Goal: Check status: Check status

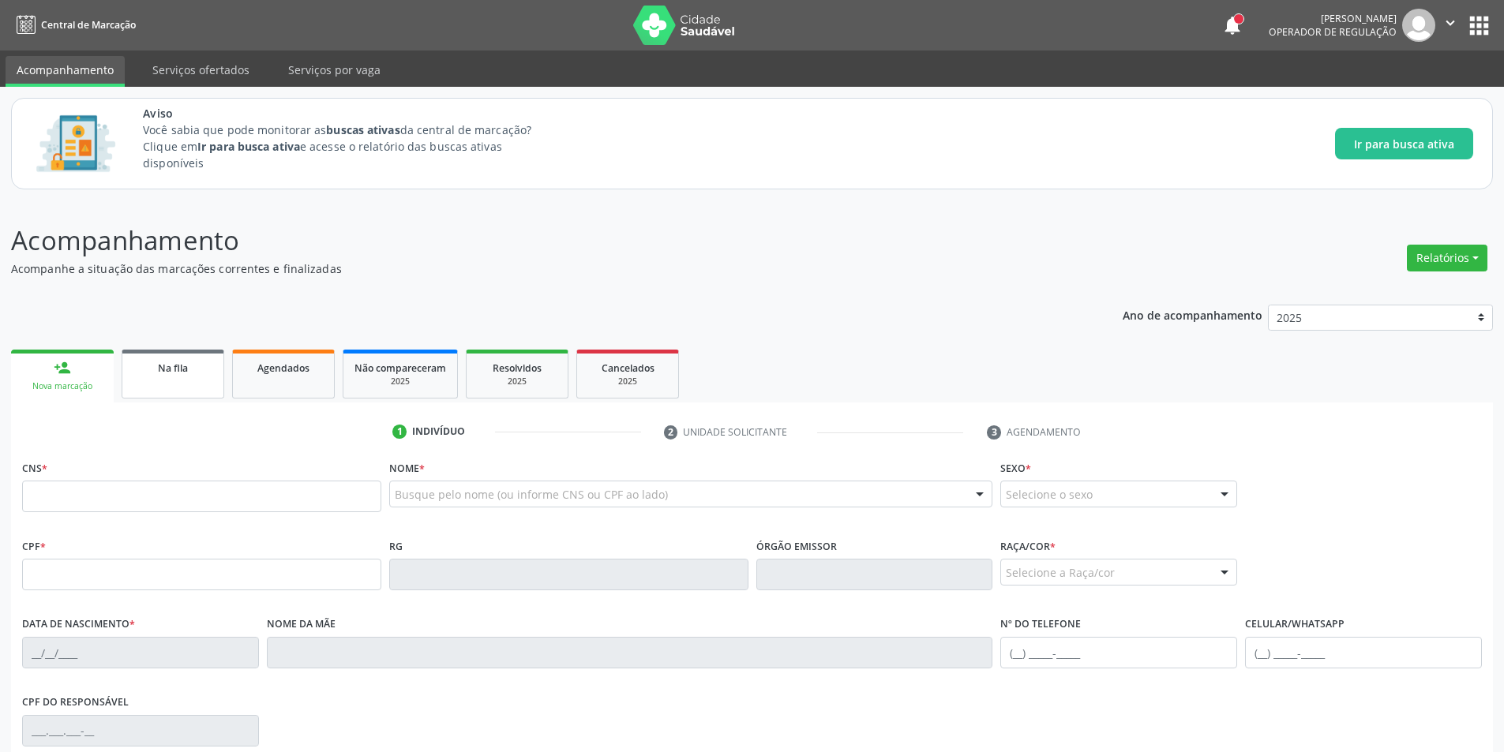
click at [167, 377] on link "Na fila" at bounding box center [173, 374] width 103 height 49
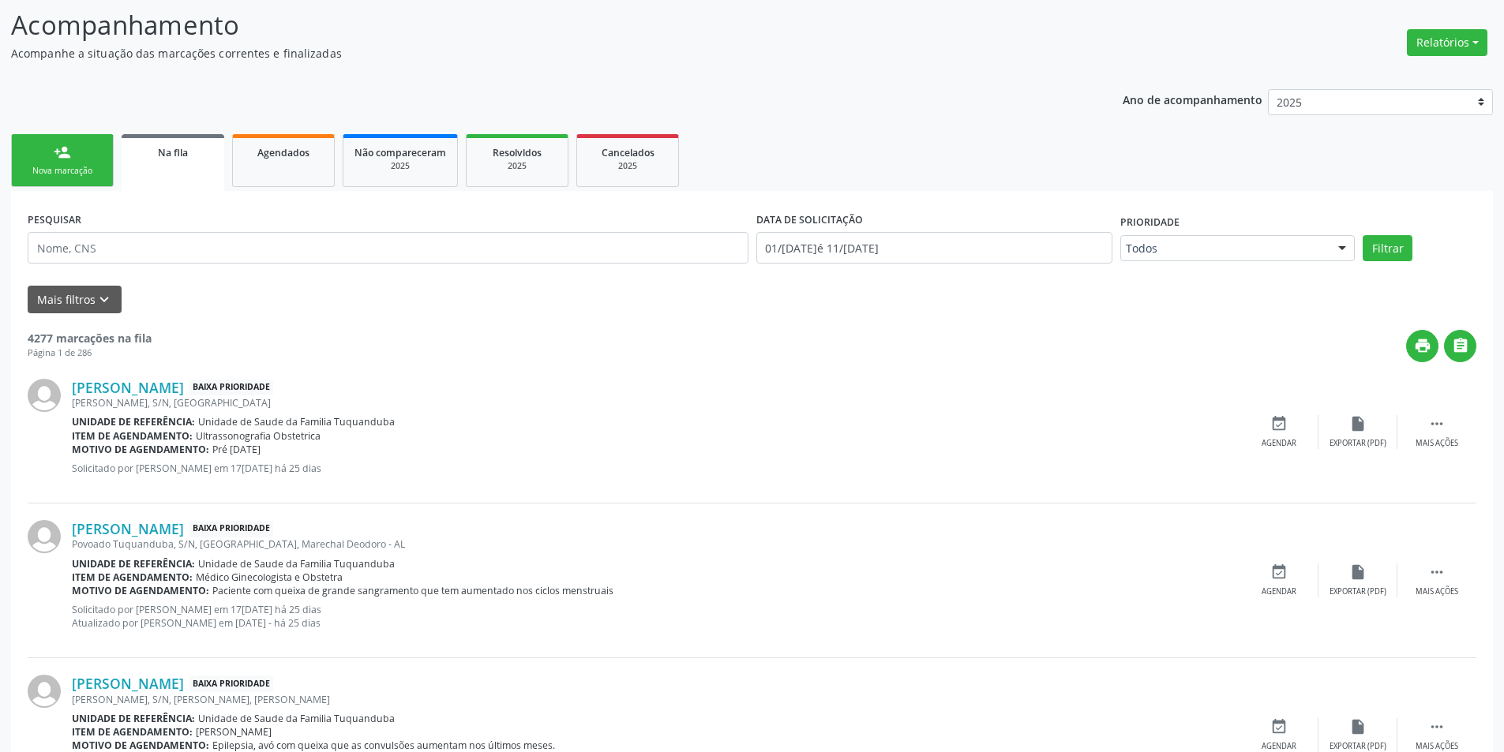
scroll to position [237, 0]
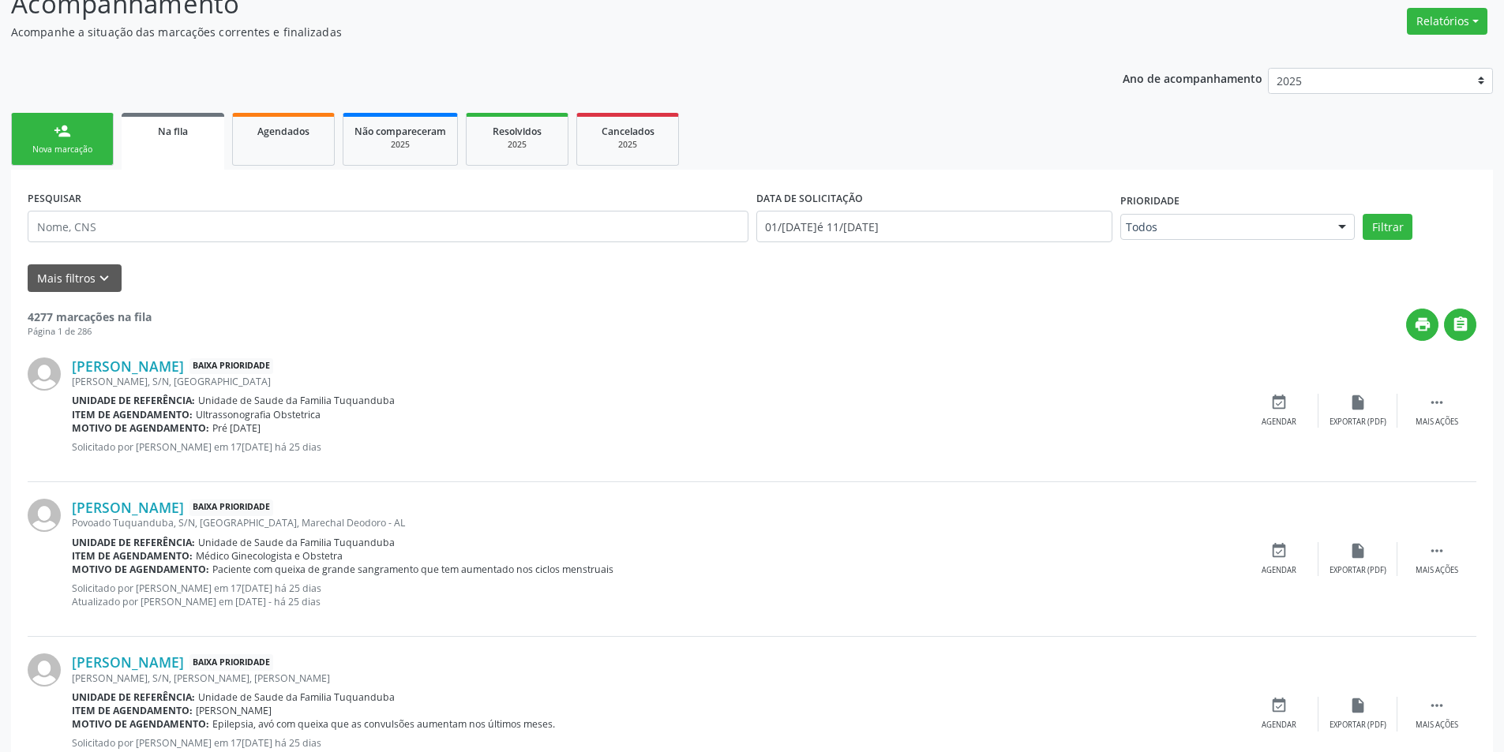
click at [101, 272] on icon "keyboard_arrow_down" at bounding box center [104, 278] width 17 height 17
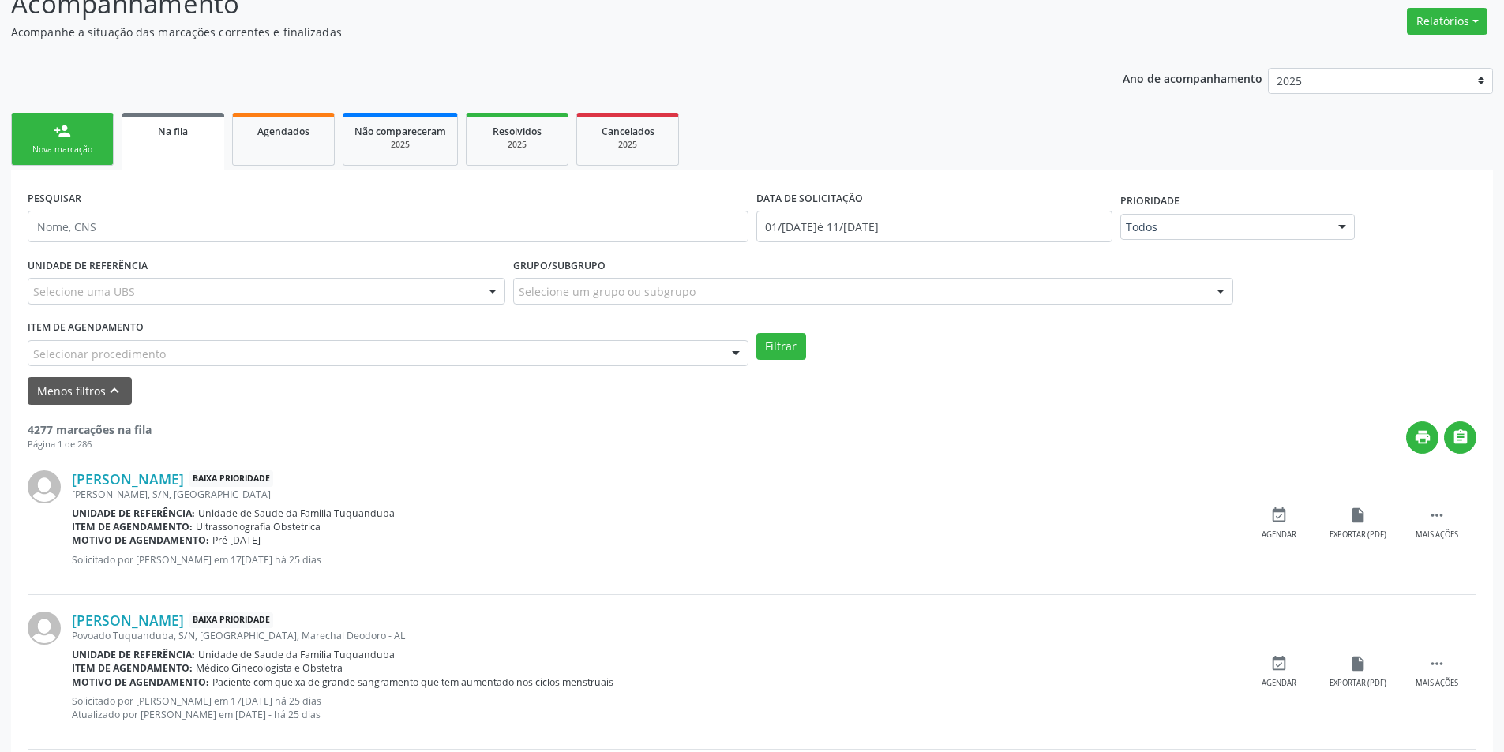
click at [187, 349] on div "Selecionar procedimento" at bounding box center [388, 353] width 721 height 27
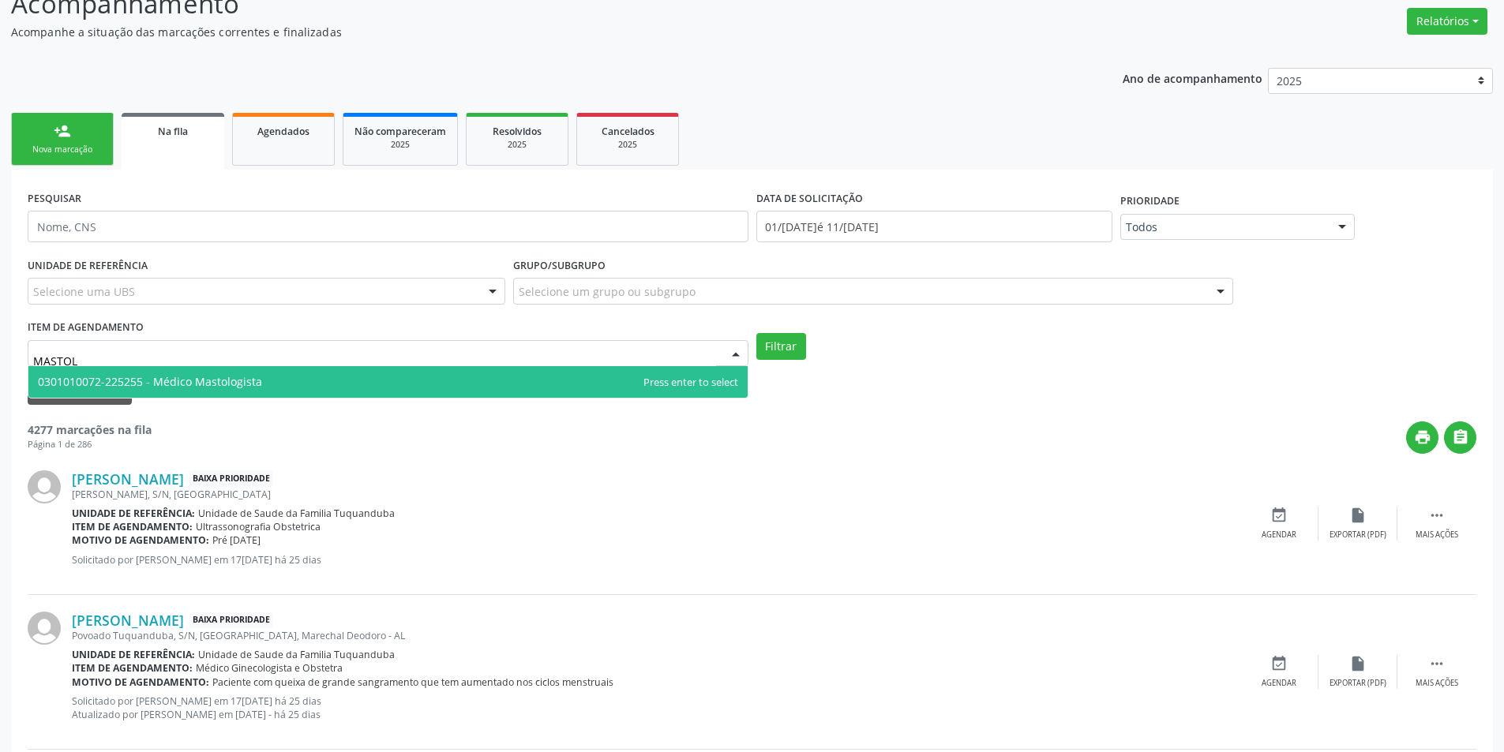
type input "MASTOLO"
click at [220, 359] on input "MASTOLO" at bounding box center [374, 362] width 683 height 32
click at [206, 377] on span "0301010072-225255 - Médico Mastologista" at bounding box center [150, 381] width 224 height 15
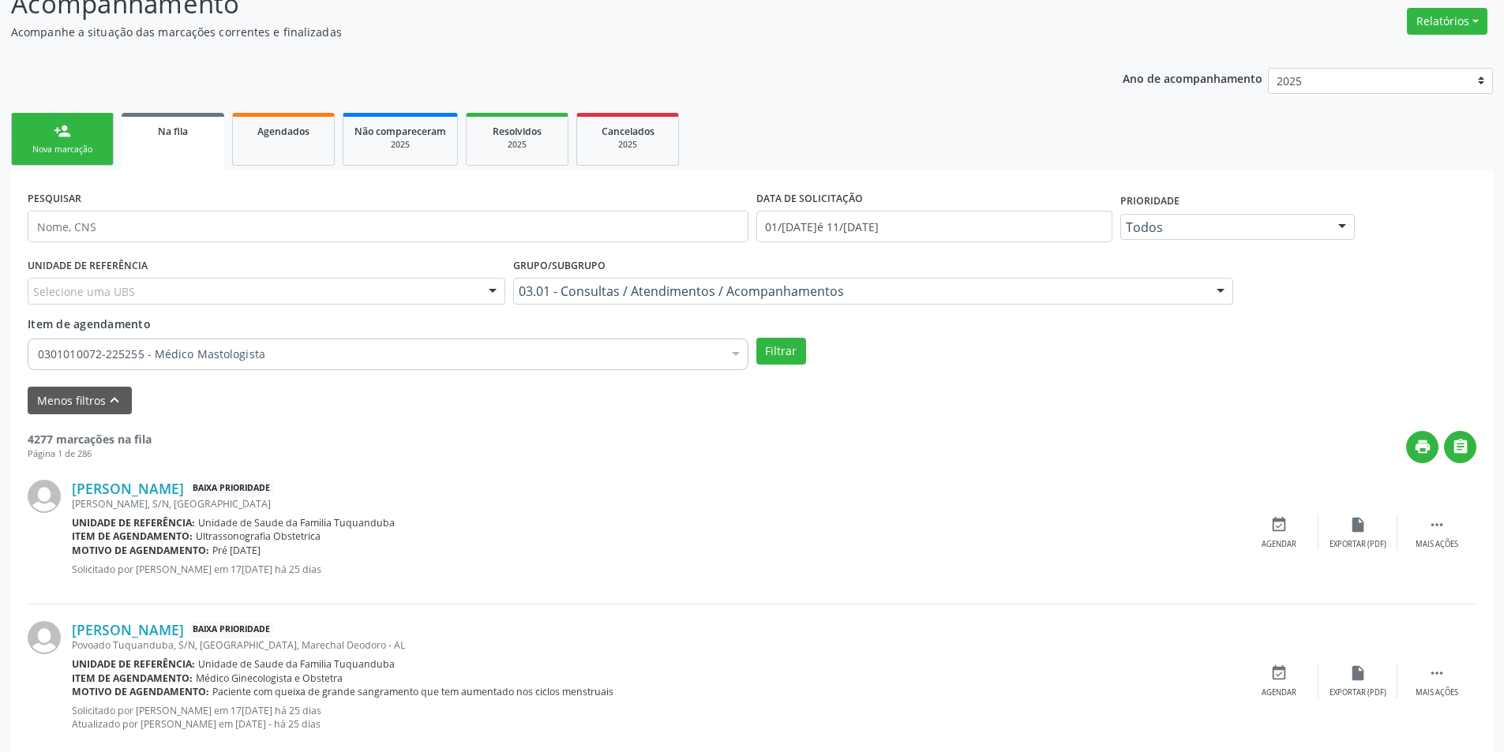
click at [799, 365] on div "UNIDADE DE REFERÊNCIA Selecione uma UBS Todas as UBS Unidade de Saude da Famili…" at bounding box center [752, 314] width 1456 height 122
click at [789, 358] on button "Filtrar" at bounding box center [781, 351] width 50 height 27
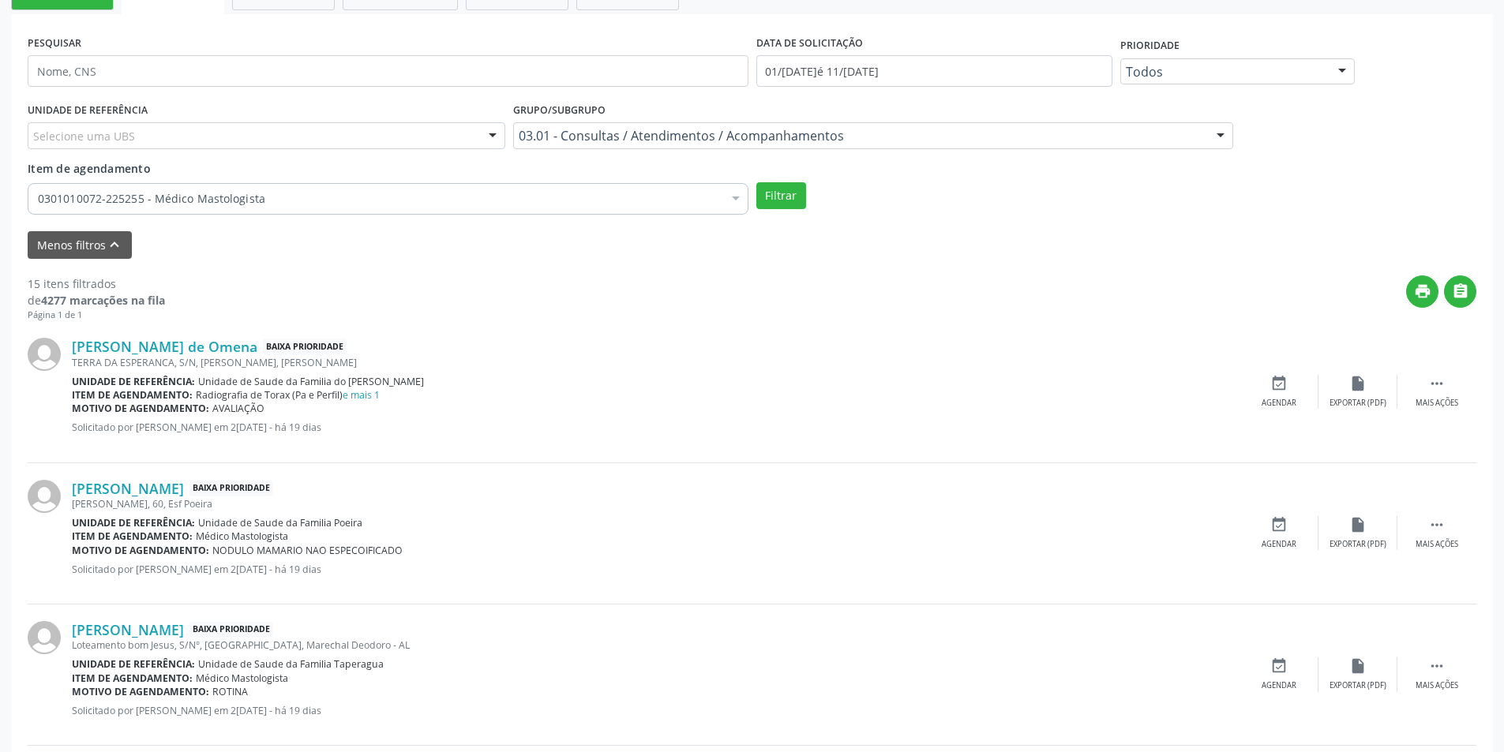
scroll to position [395, 0]
click at [223, 339] on link "[PERSON_NAME] de Omena" at bounding box center [165, 343] width 186 height 17
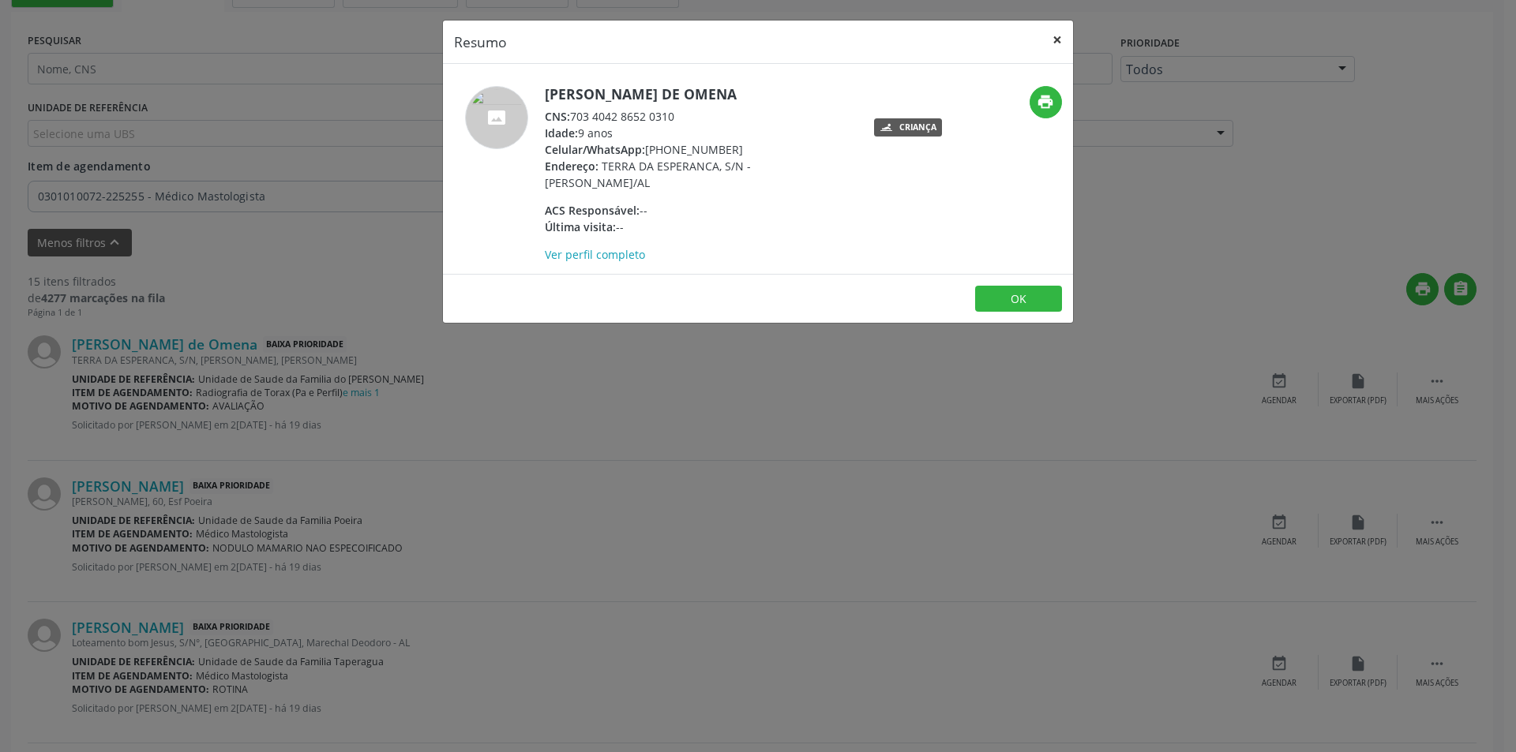
click at [1053, 39] on button "×" at bounding box center [1057, 40] width 32 height 39
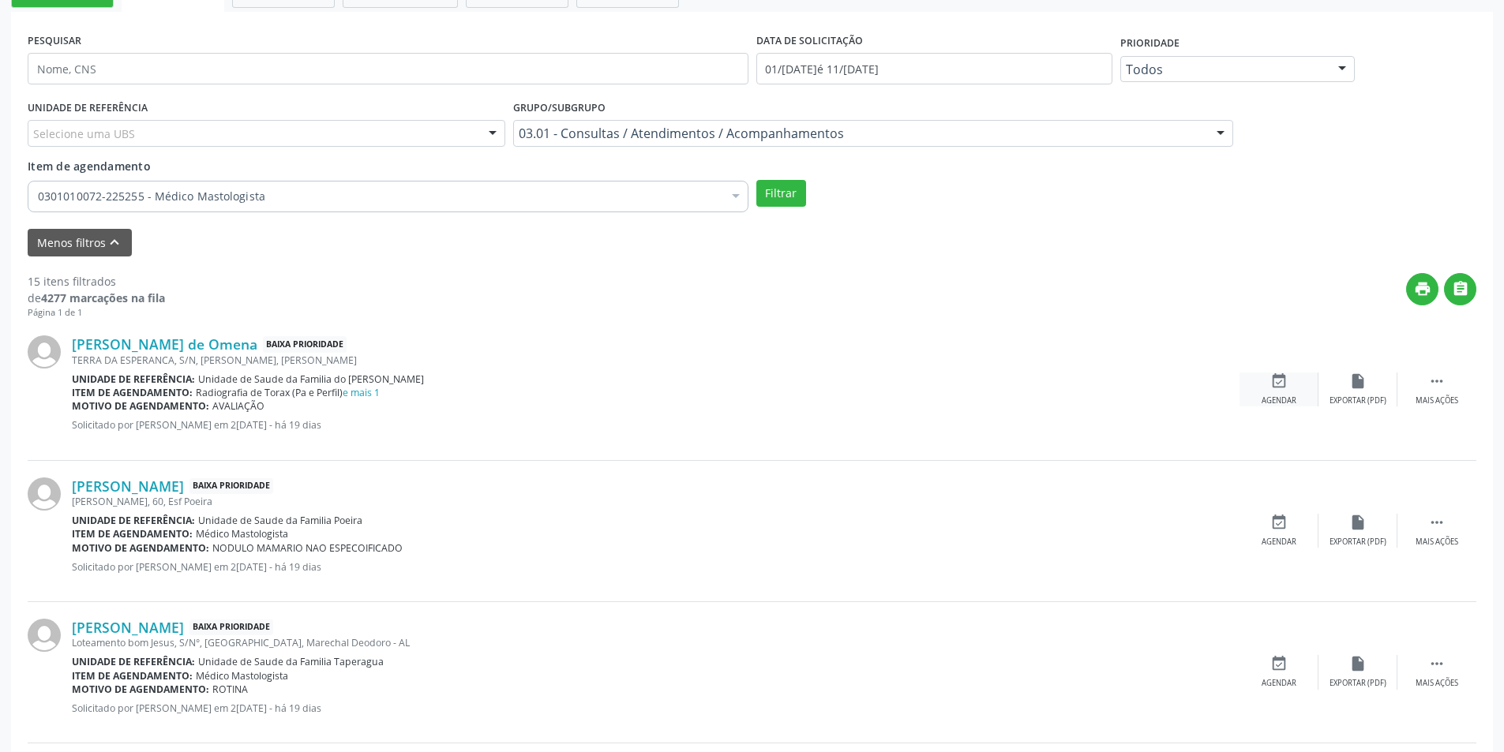
click at [1272, 384] on icon "event_available" at bounding box center [1278, 381] width 17 height 17
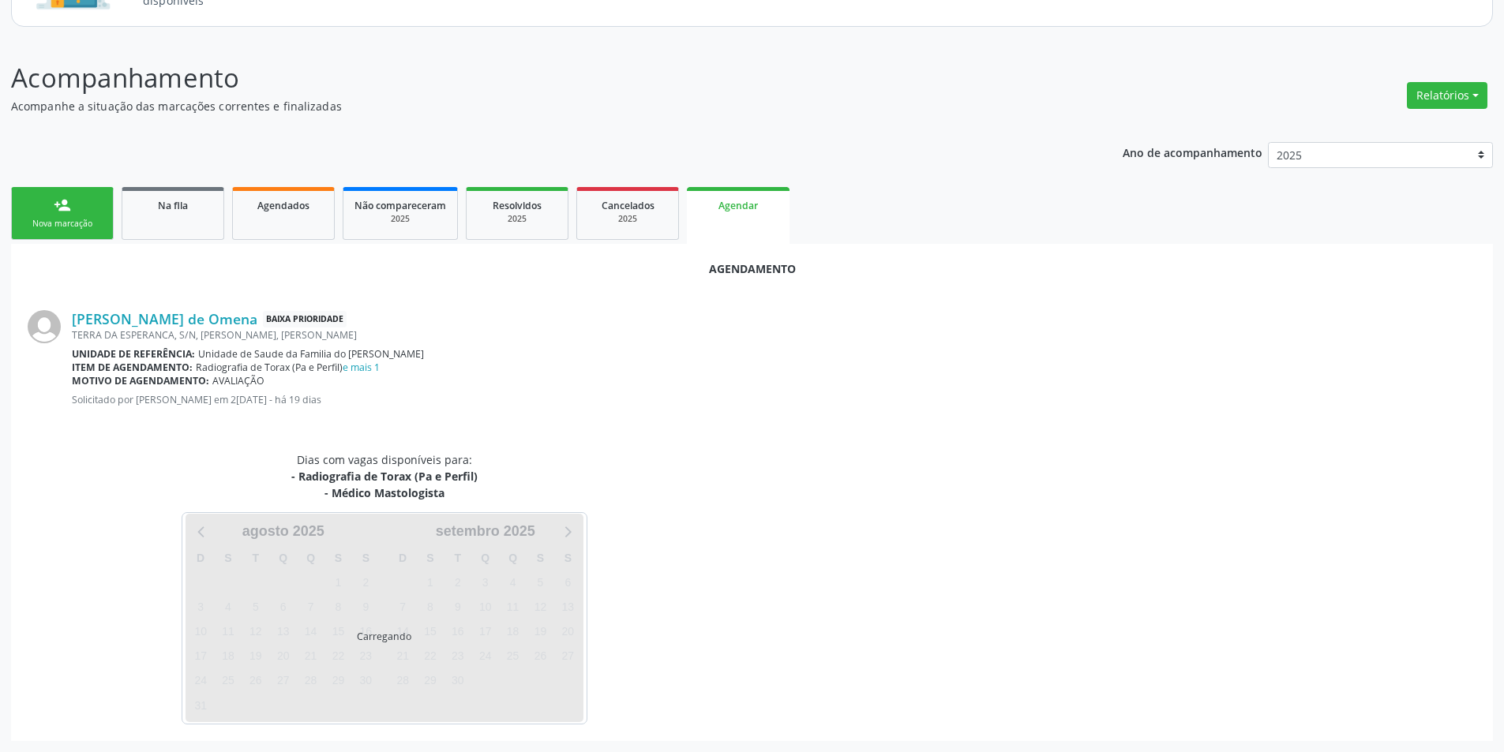
scroll to position [246, 0]
